Goal: Check status: Check status

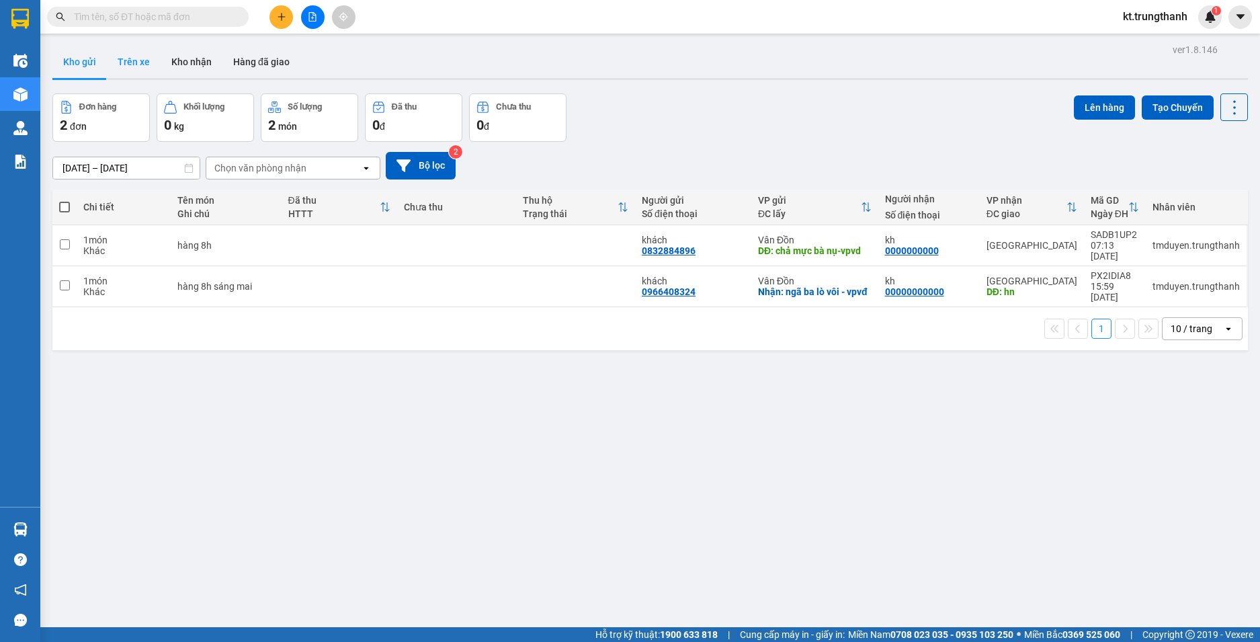
click at [128, 58] on button "Trên xe" at bounding box center [134, 62] width 54 height 32
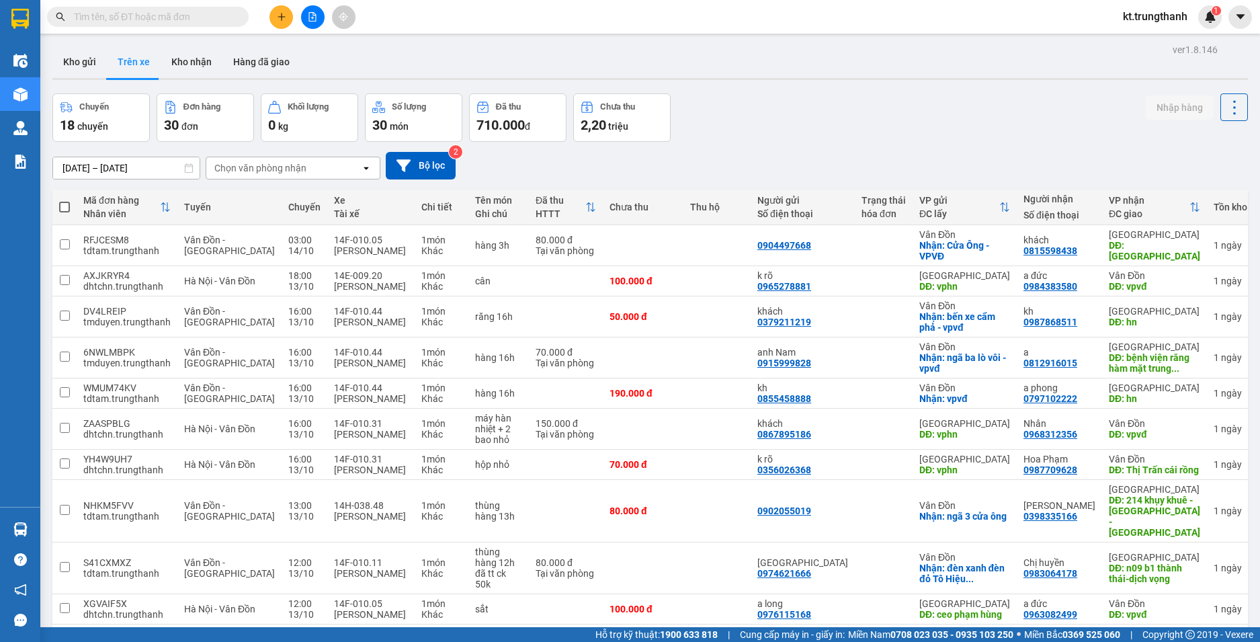
click at [118, 162] on input "[DATE] – [DATE]" at bounding box center [126, 168] width 146 height 22
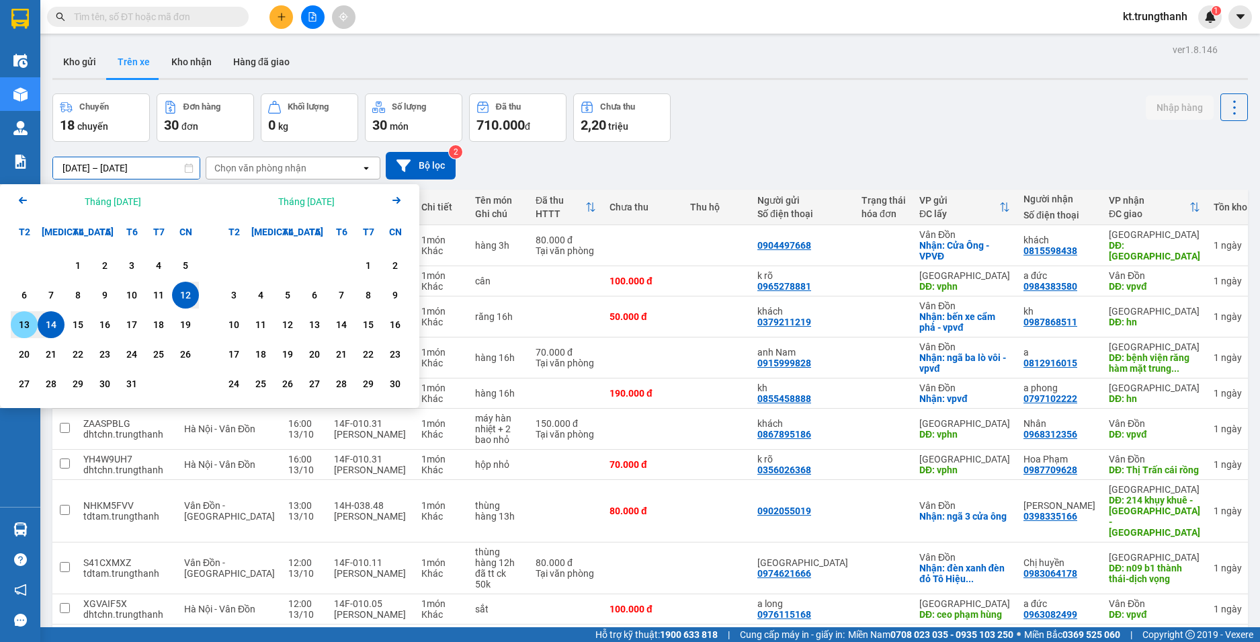
click at [29, 325] on div "13" at bounding box center [24, 324] width 19 height 16
type input "[DATE] – [DATE]"
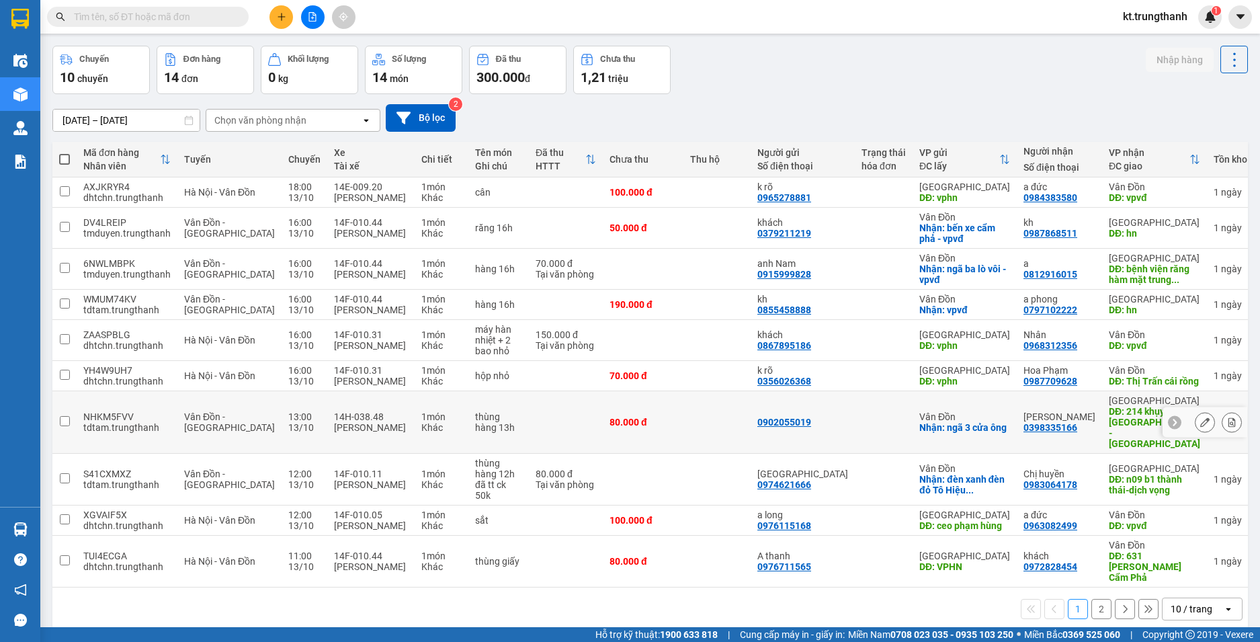
scroll to position [62, 0]
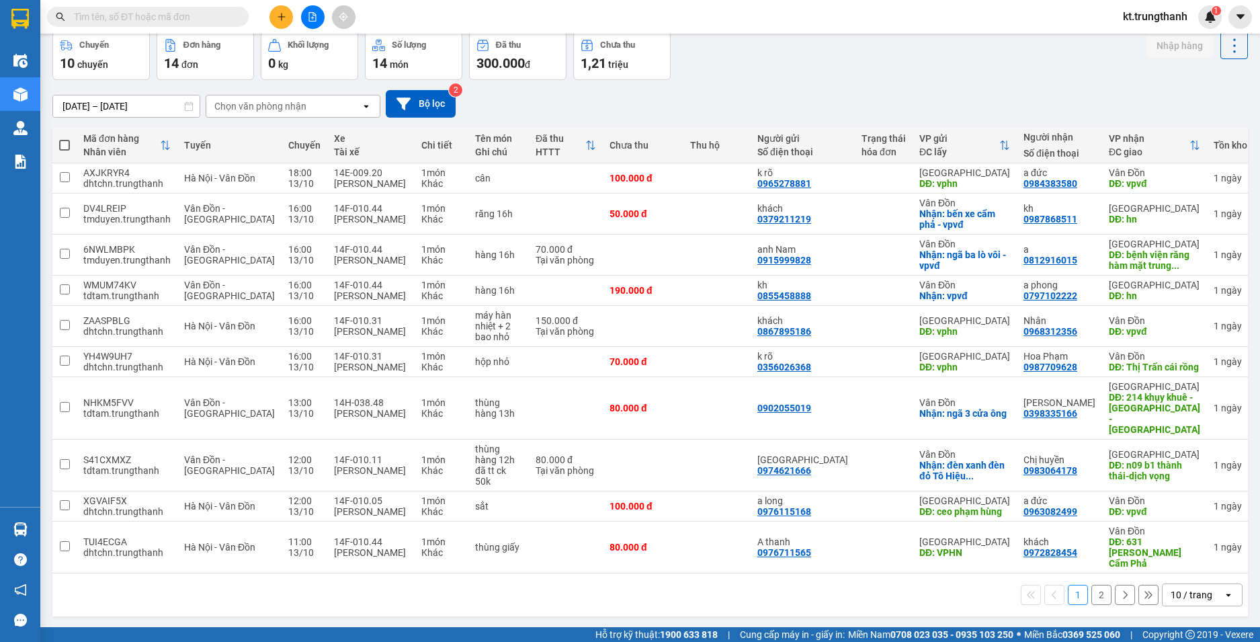
click at [1091, 585] on button "2" at bounding box center [1101, 595] width 20 height 20
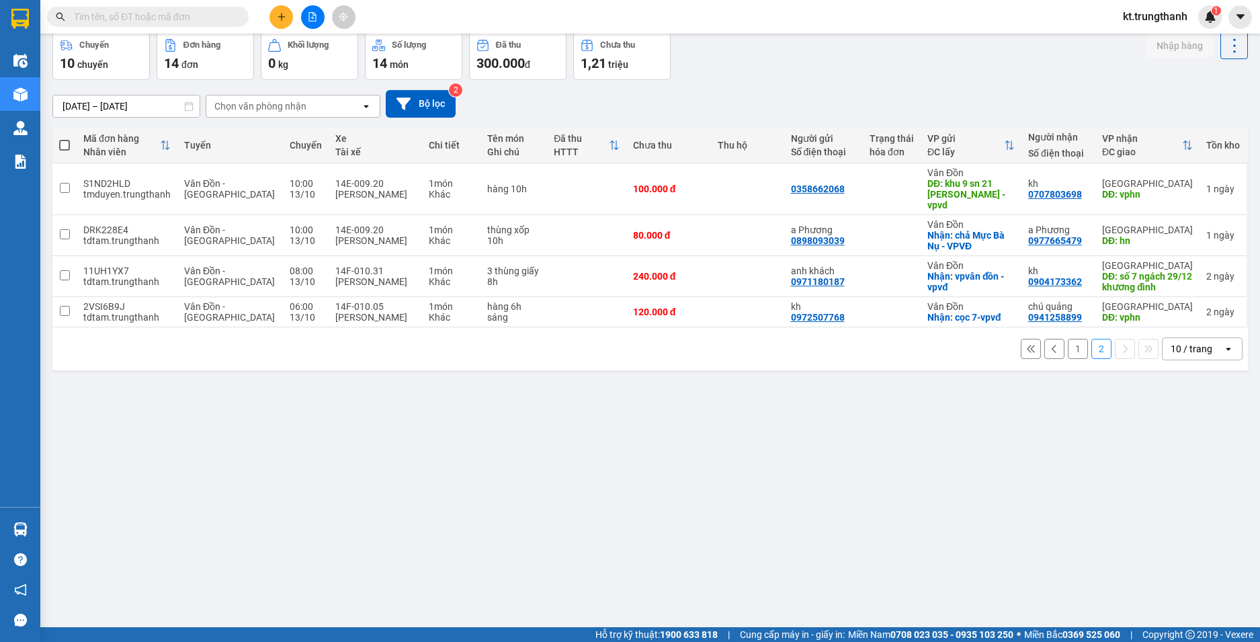
click at [1070, 339] on button "1" at bounding box center [1078, 349] width 20 height 20
